Goal: Communication & Community: Participate in discussion

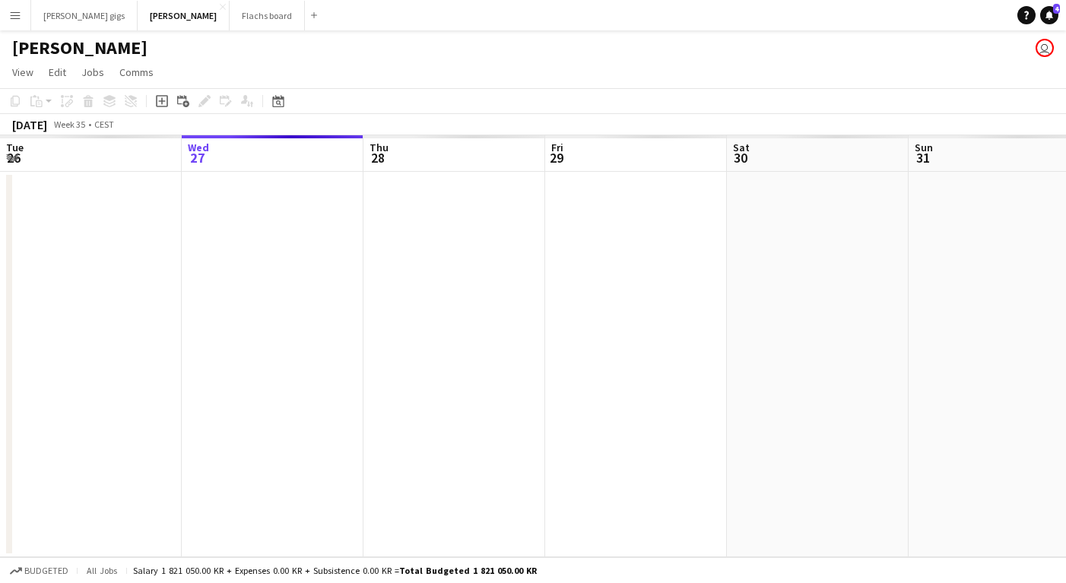
scroll to position [0, 523]
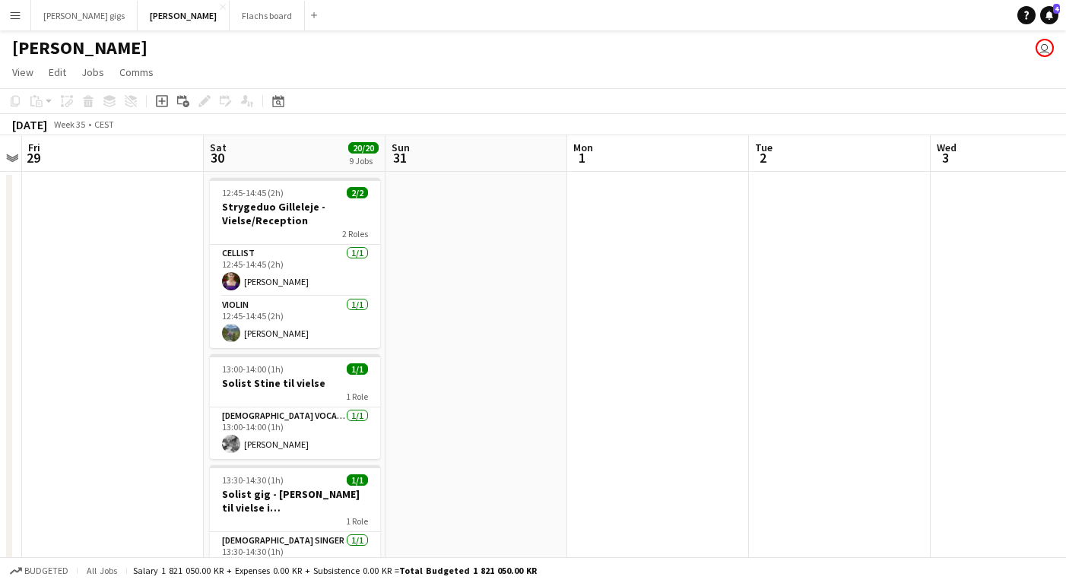
click at [23, 19] on button "Menu" at bounding box center [15, 15] width 30 height 30
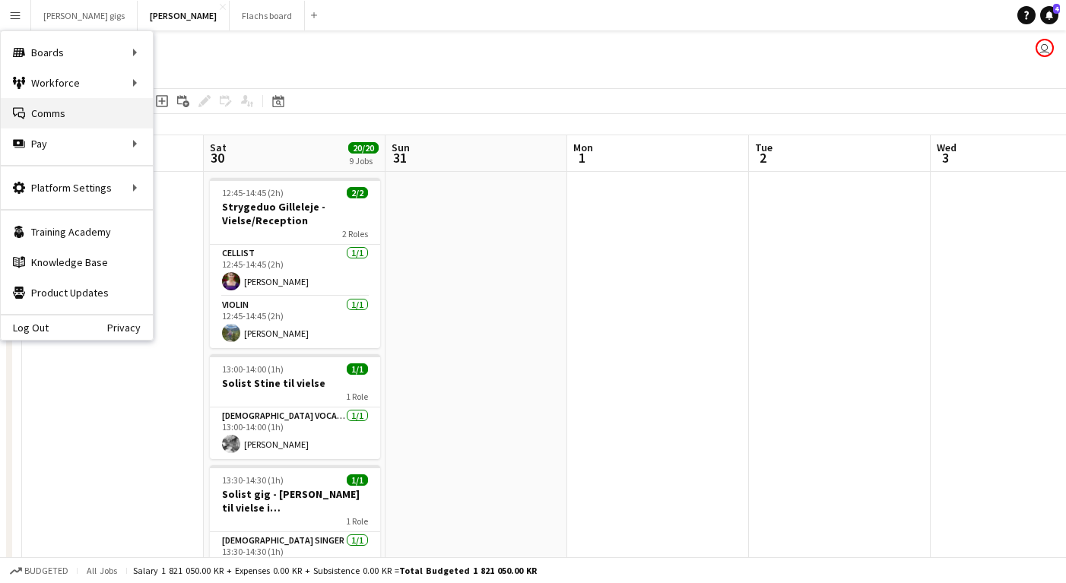
click at [59, 119] on link "Comms Comms" at bounding box center [77, 113] width 152 height 30
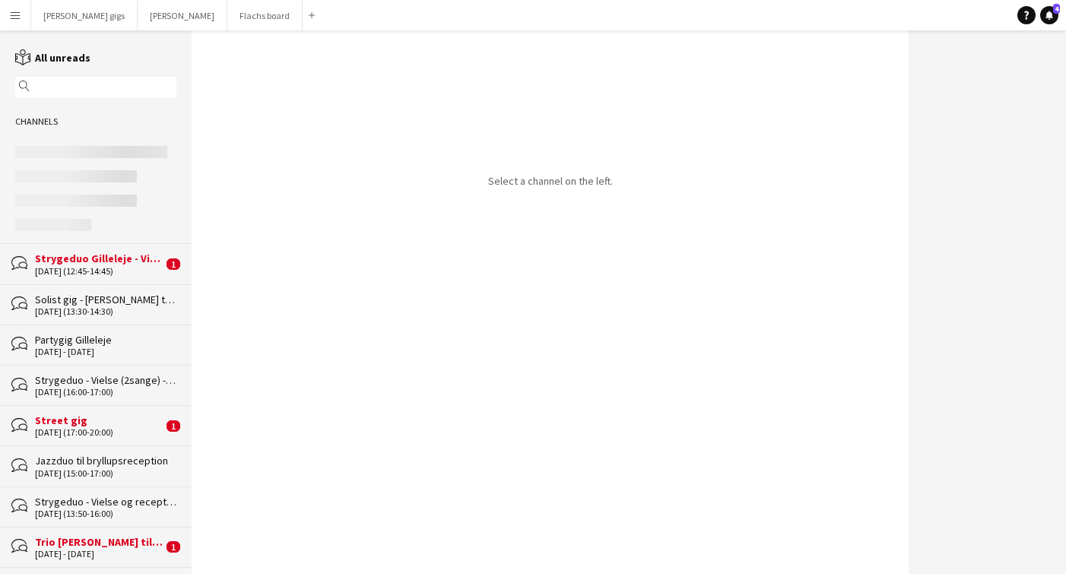
click at [100, 266] on div "[DATE] (12:45-14:45)" at bounding box center [99, 271] width 128 height 11
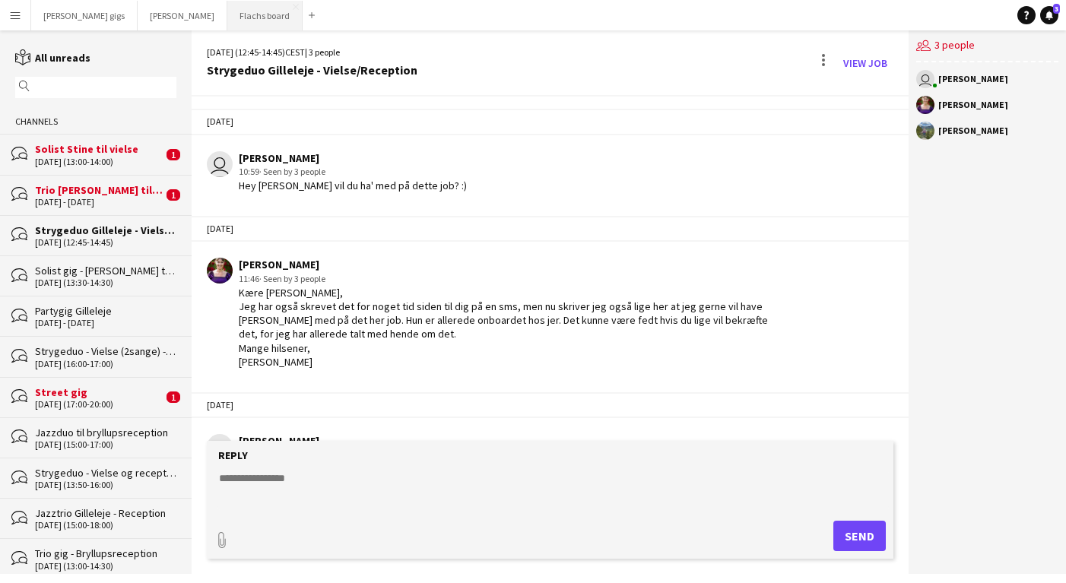
scroll to position [1337, 0]
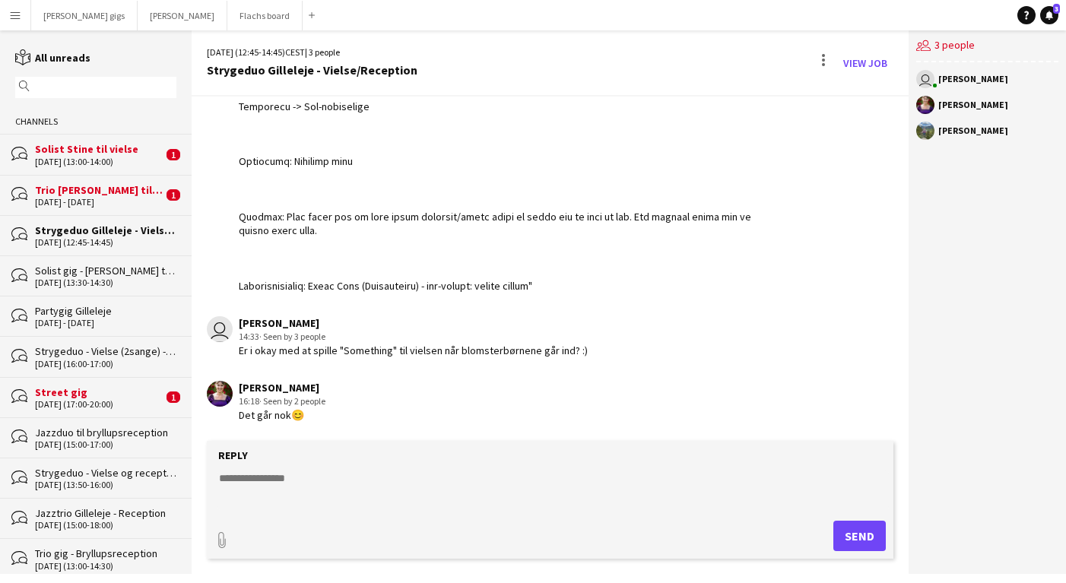
click at [313, 484] on textarea at bounding box center [552, 491] width 671 height 40
click at [87, 405] on div "[DATE] (17:00-20:00)" at bounding box center [99, 404] width 128 height 11
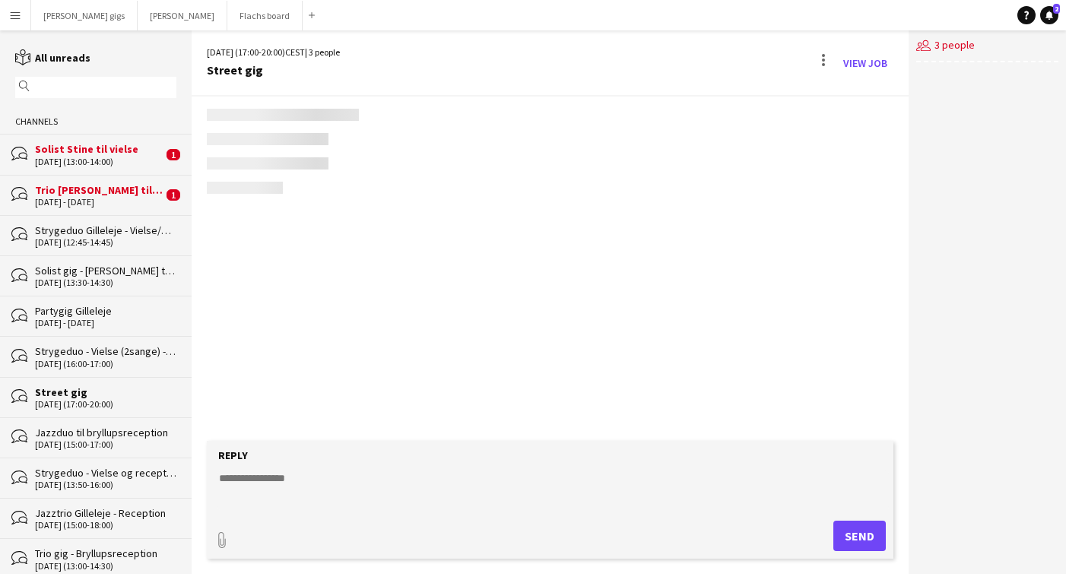
scroll to position [759, 0]
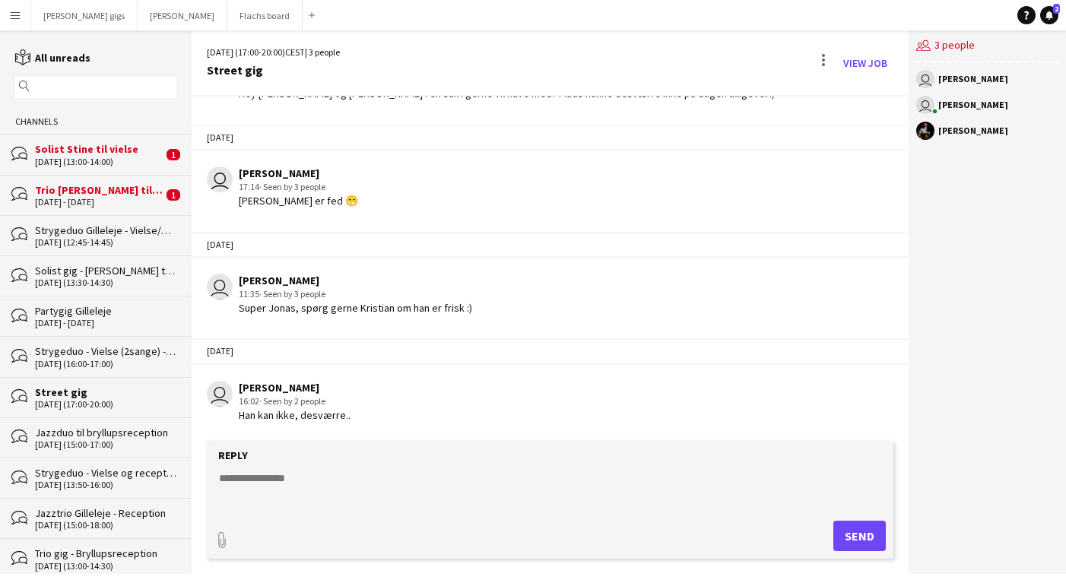
click at [107, 205] on div "[DATE] - [DATE]" at bounding box center [99, 202] width 128 height 11
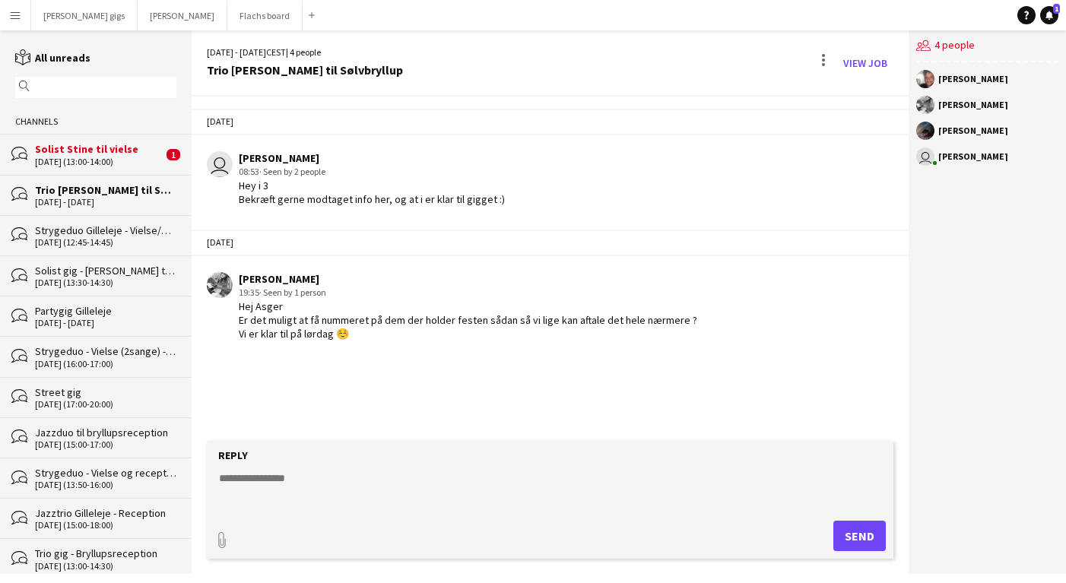
click at [103, 167] on div "bubbles Solist Stine til vielse [DATE] (13:00-14:00) 1" at bounding box center [96, 154] width 192 height 40
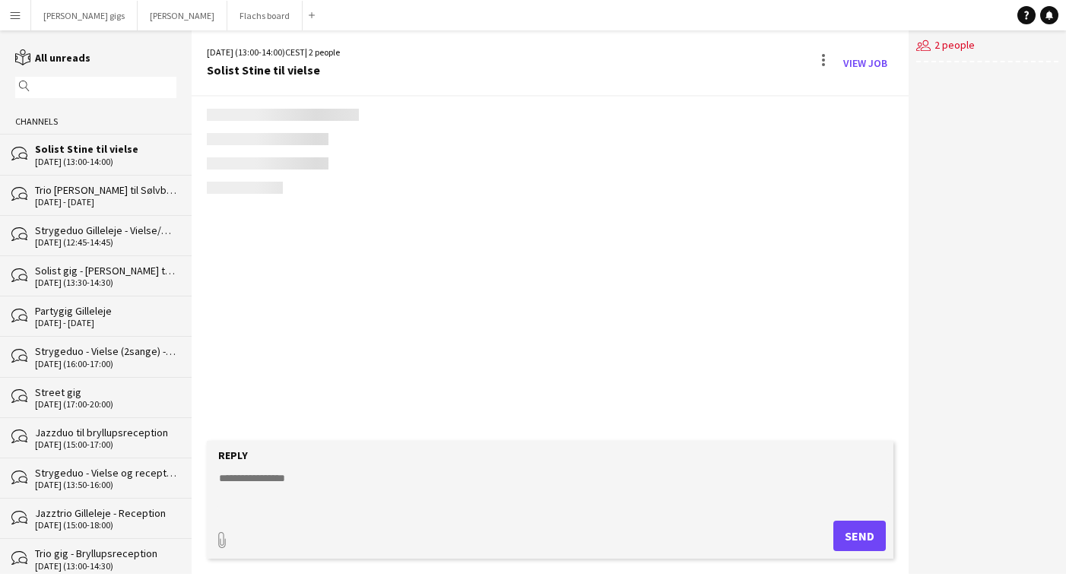
scroll to position [376, 0]
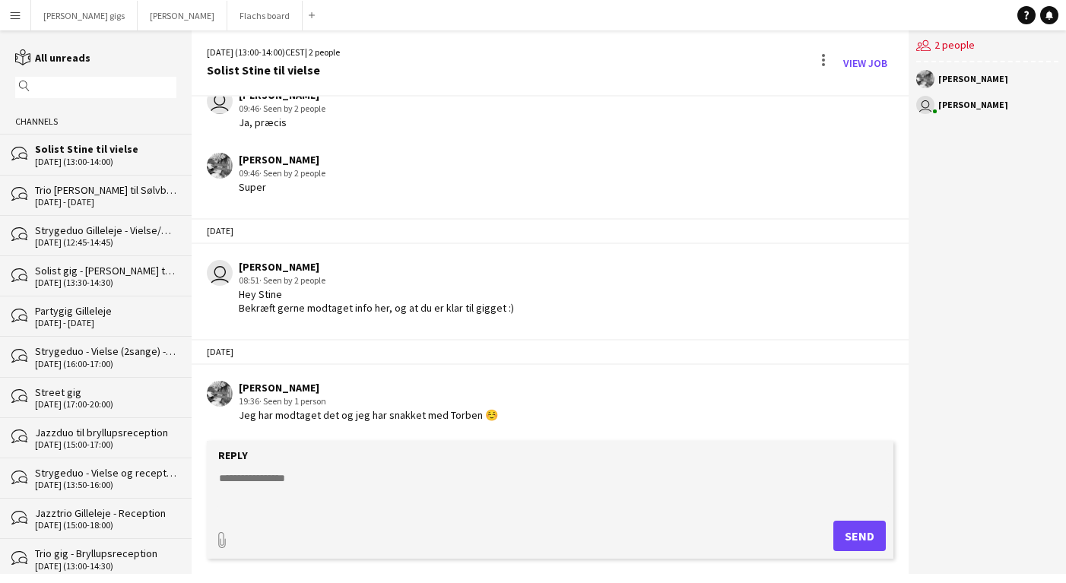
click at [62, 190] on div "Trio [PERSON_NAME] til Sølvbryllup" at bounding box center [105, 190] width 141 height 14
